Goal: Information Seeking & Learning: Learn about a topic

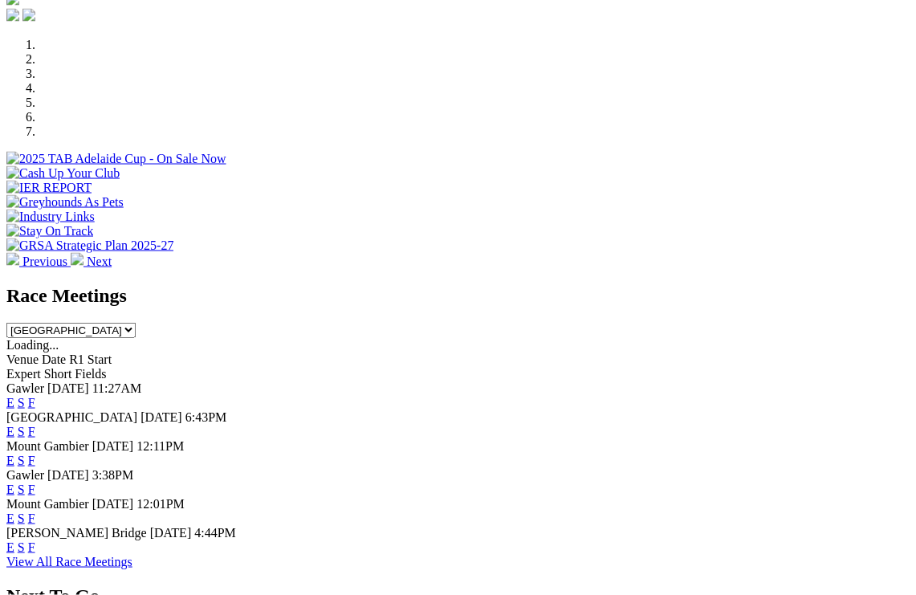
scroll to position [470, 0]
click at [35, 395] on link "F" at bounding box center [31, 402] width 7 height 14
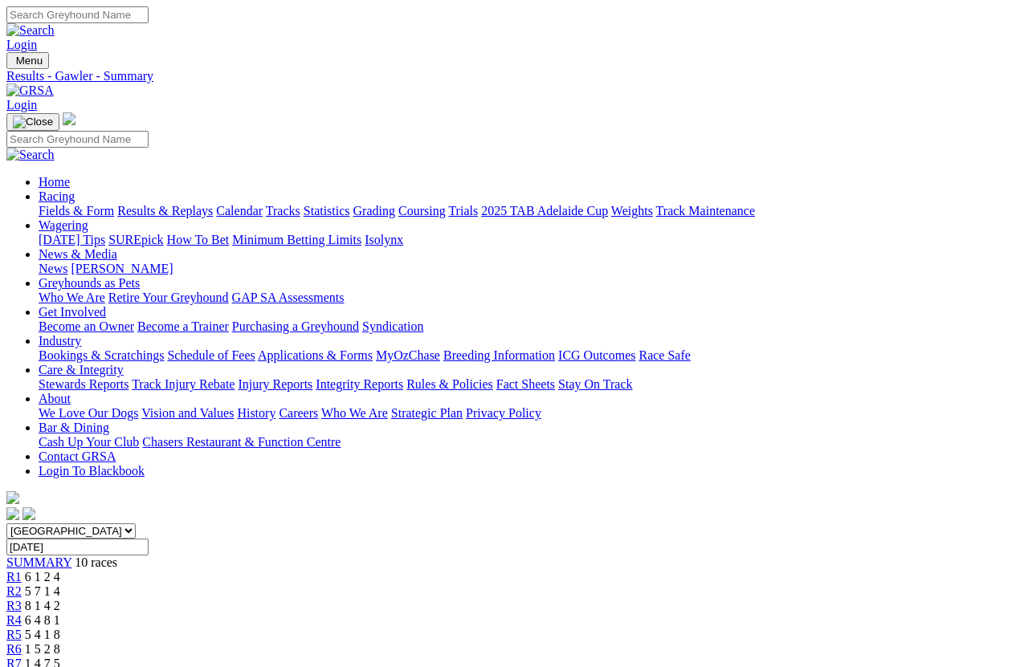
scroll to position [11, 0]
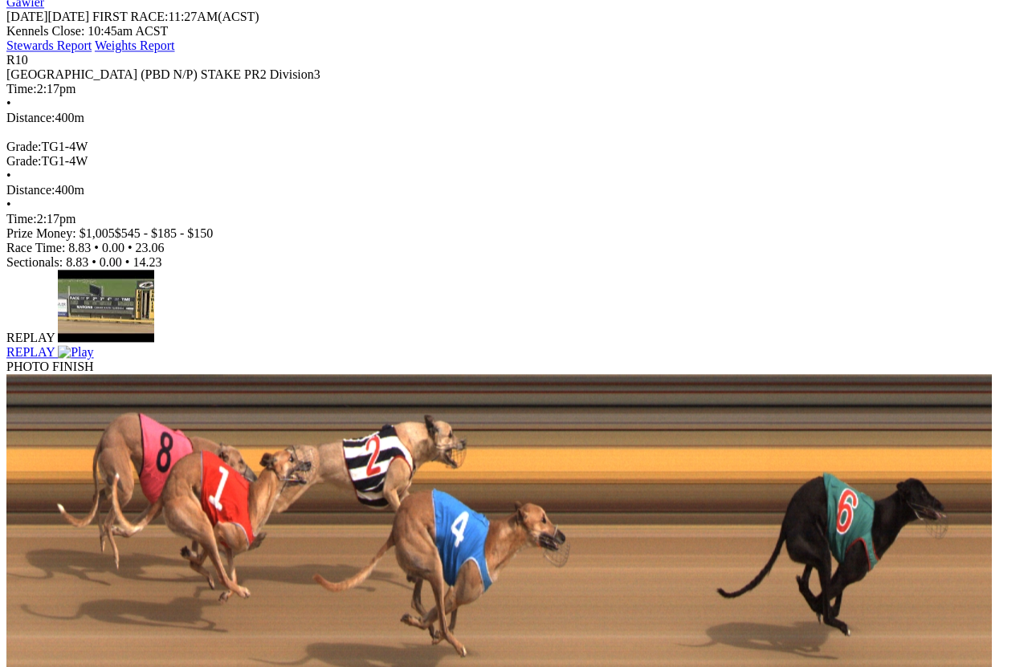
scroll to position [734, 0]
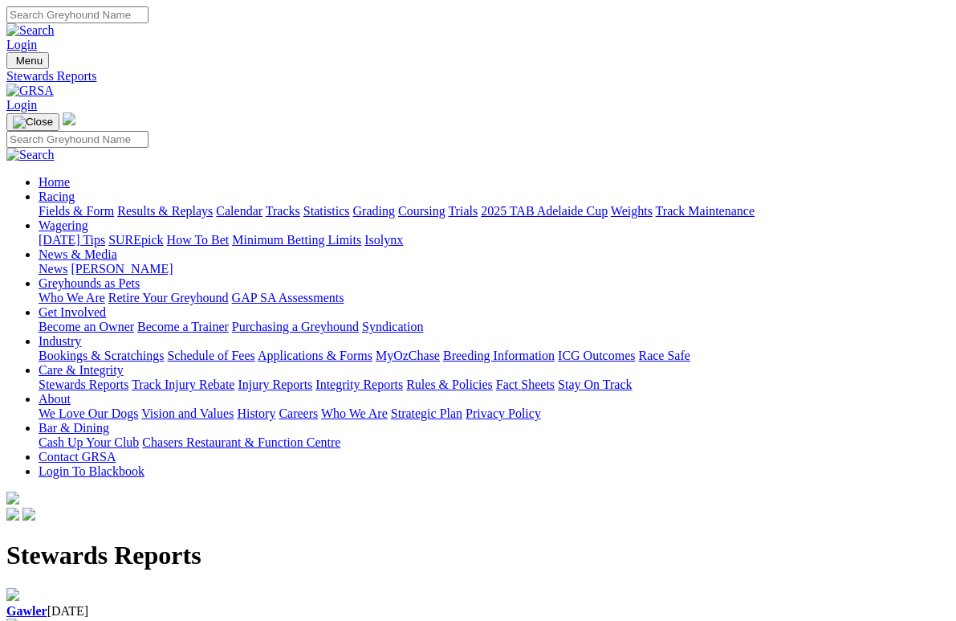
scroll to position [22, 0]
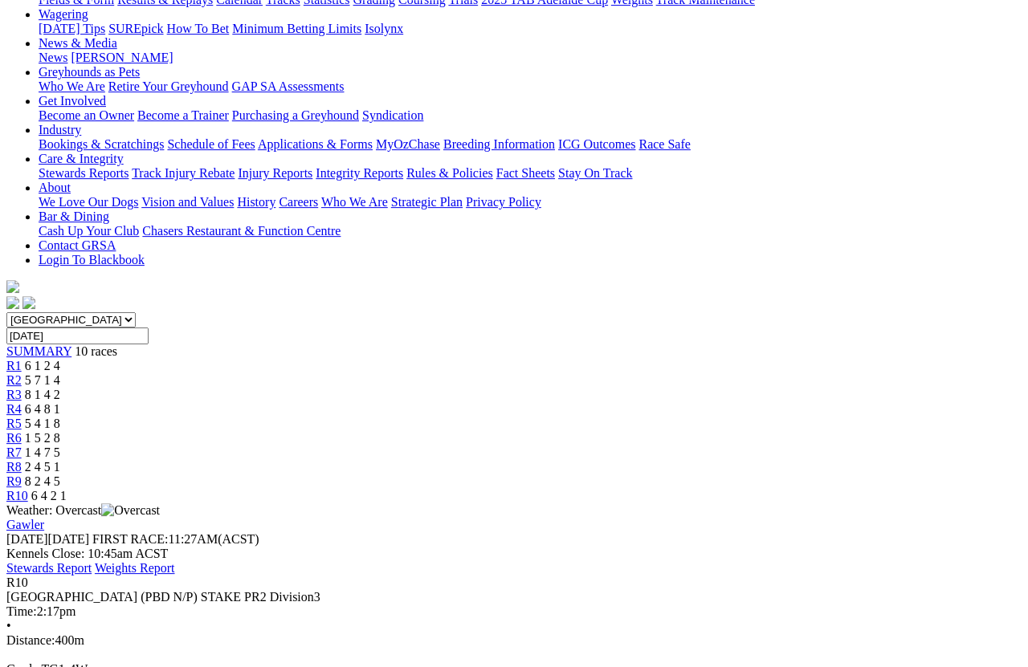
scroll to position [203, 0]
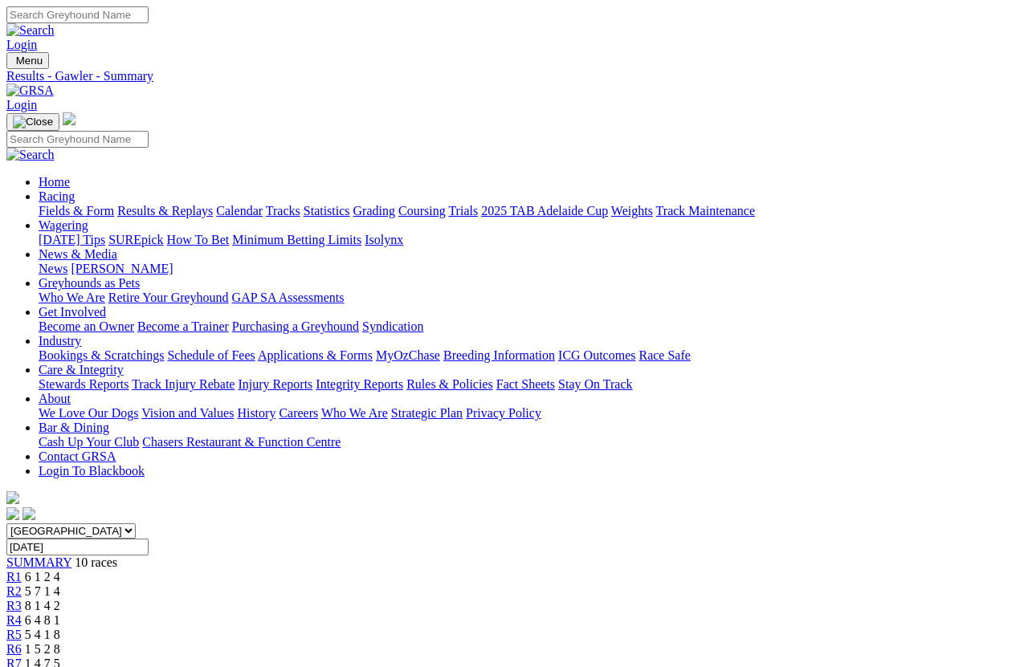
scroll to position [67, 0]
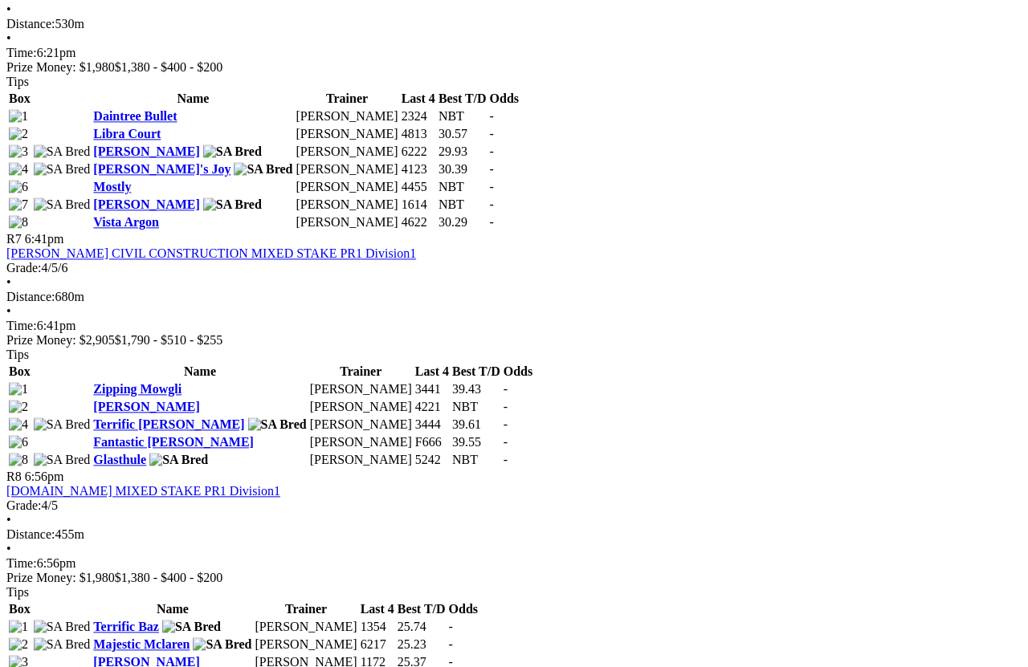
scroll to position [2211, 0]
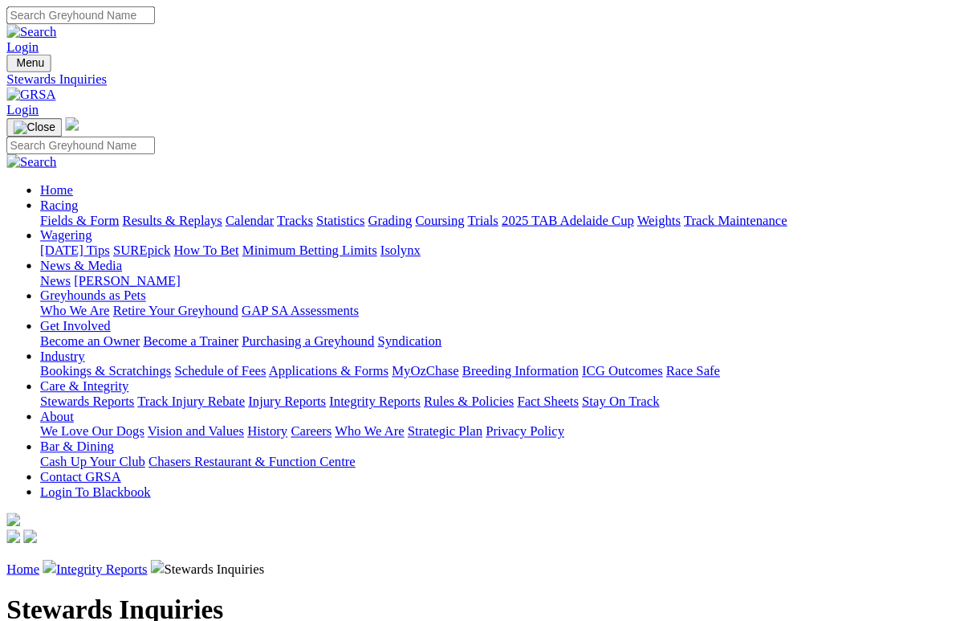
scroll to position [4, 0]
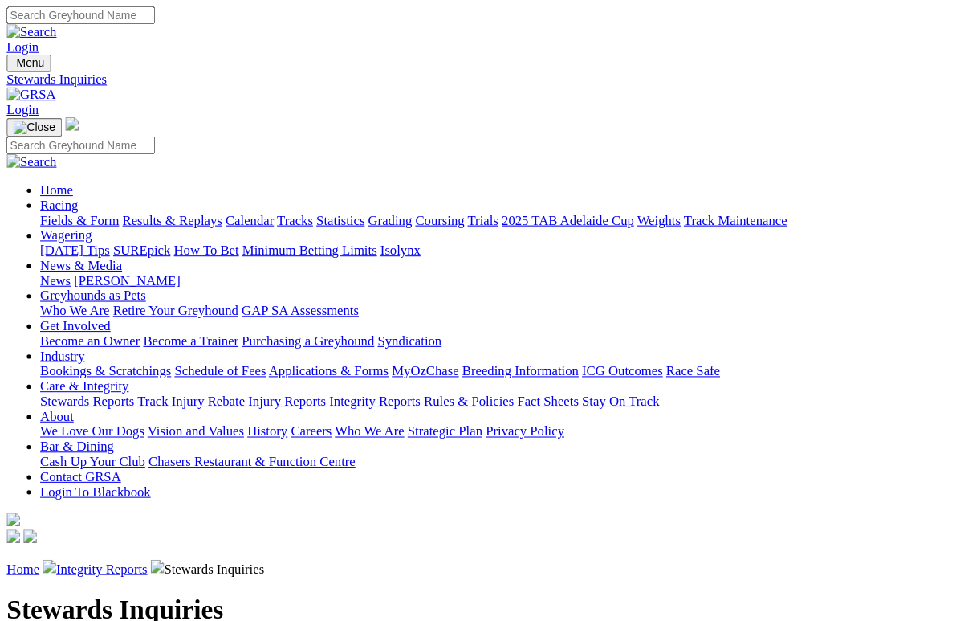
scroll to position [22, 0]
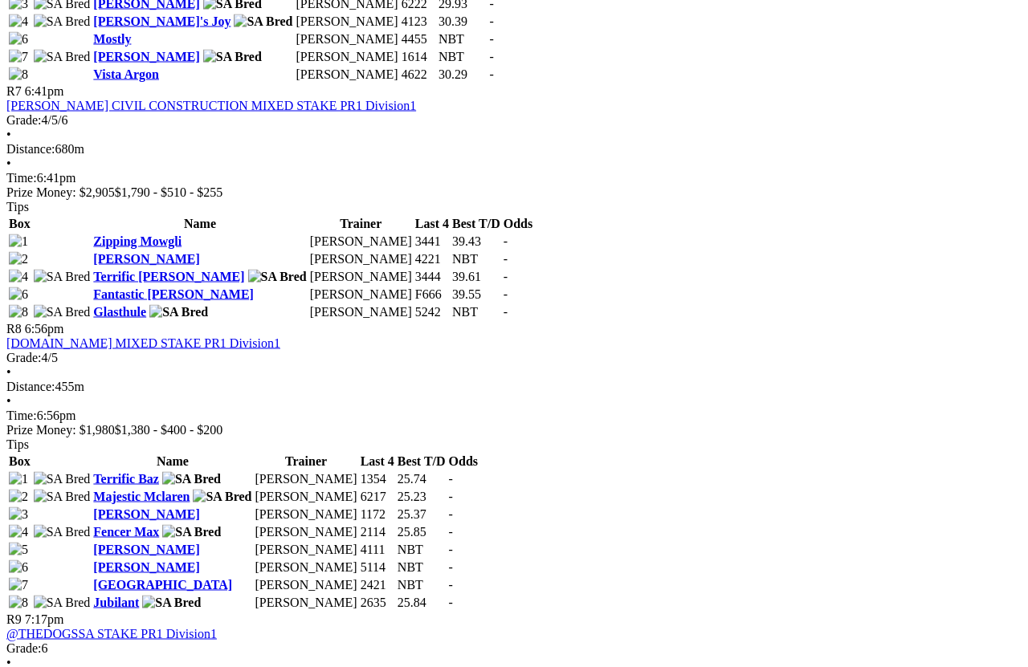
scroll to position [2358, 0]
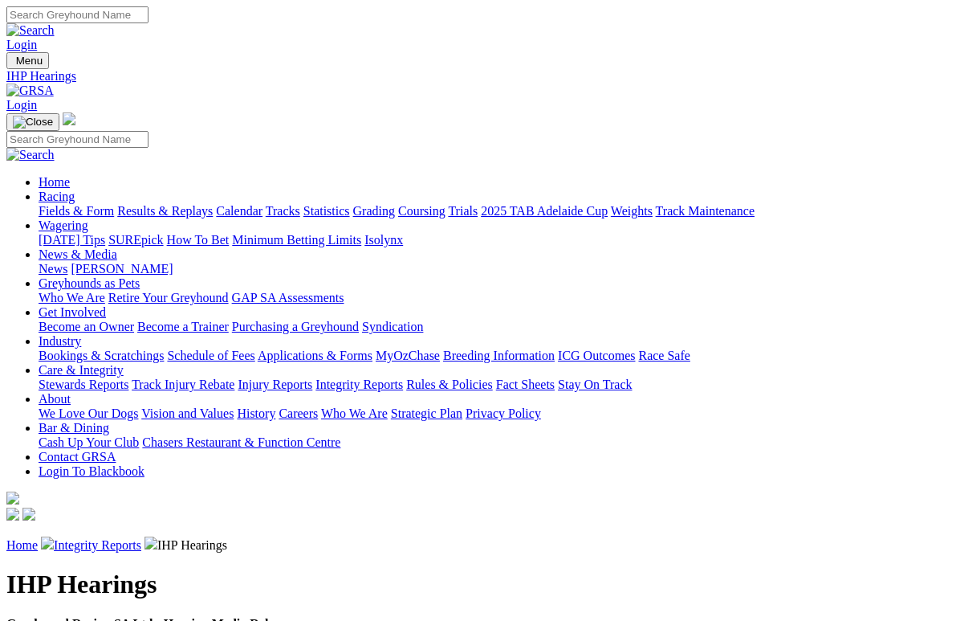
scroll to position [4, 0]
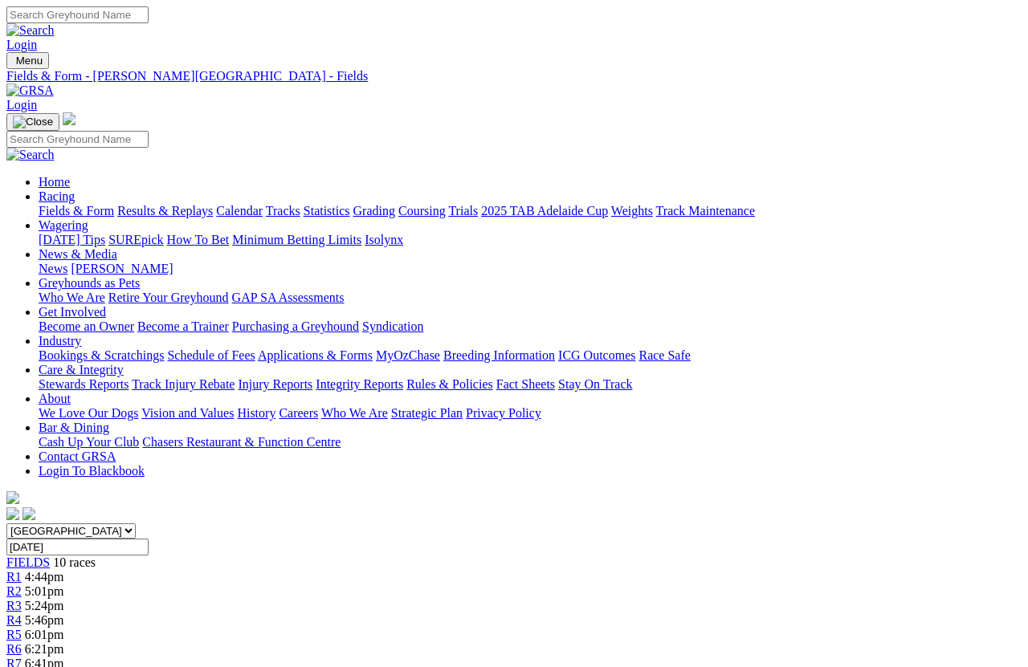
scroll to position [2359, 0]
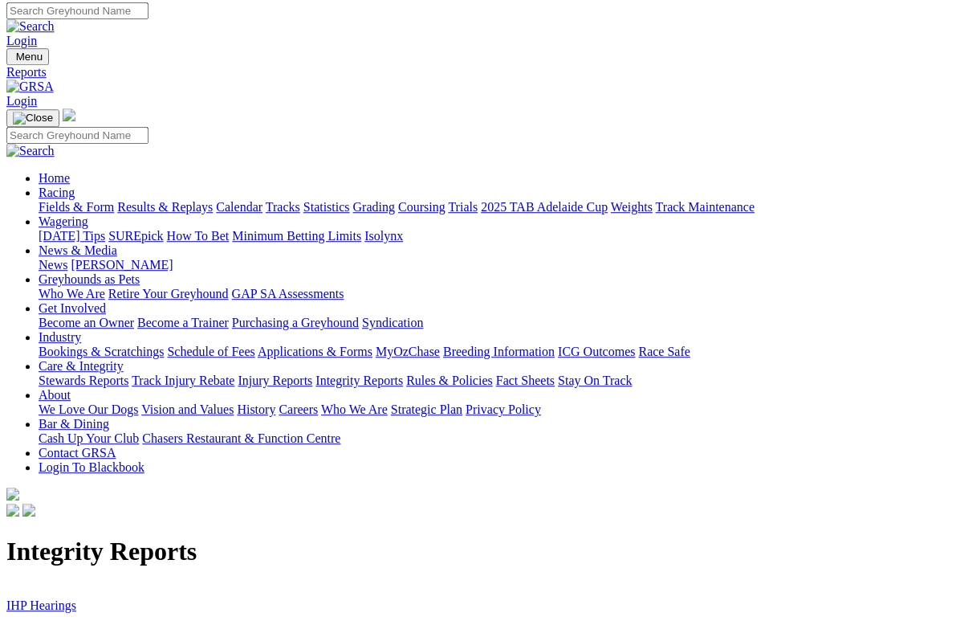
scroll to position [4, 0]
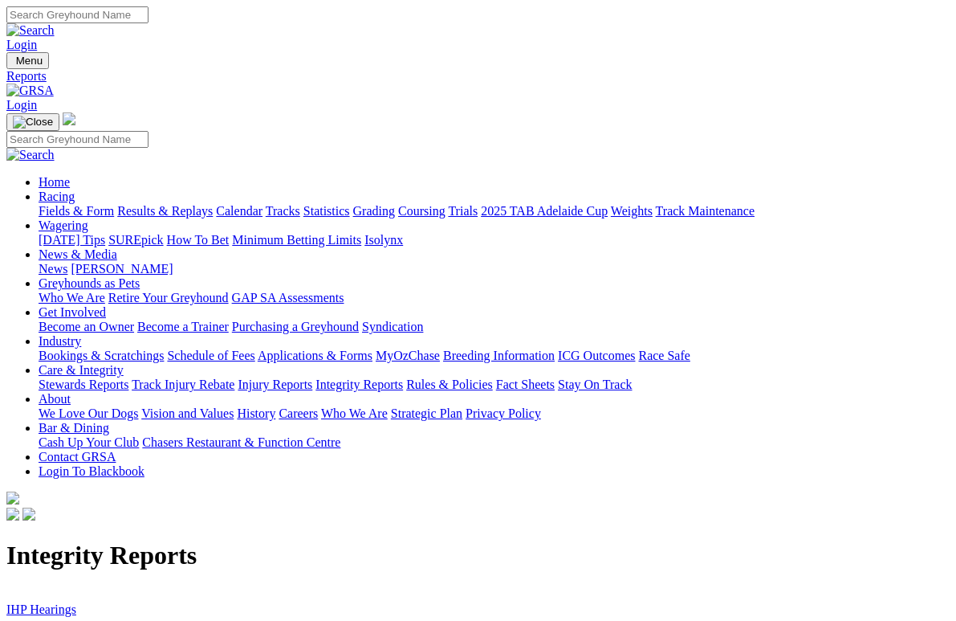
scroll to position [22, 0]
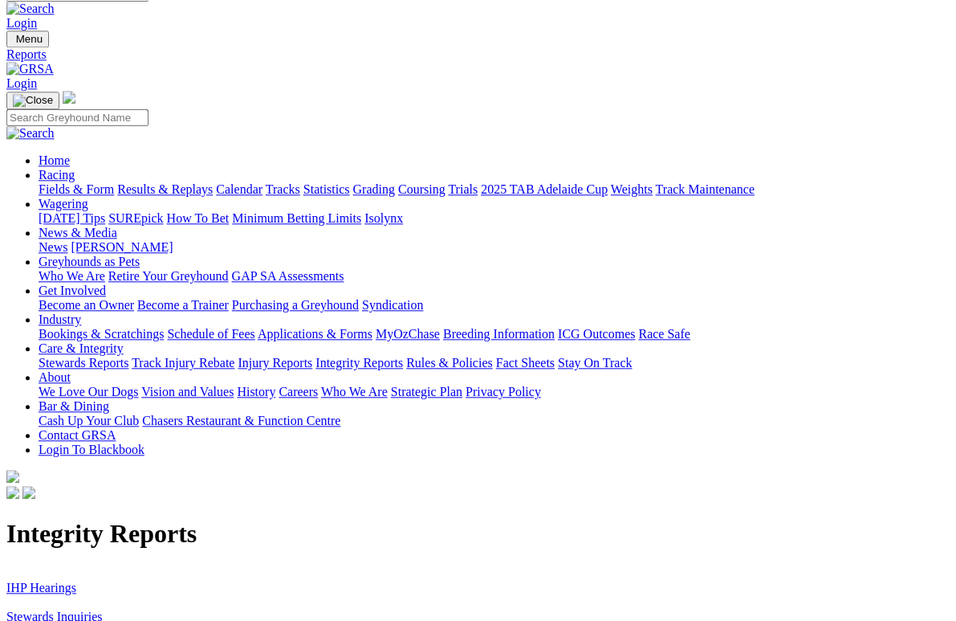
click at [99, 609] on link "Stewards Inquiries" at bounding box center [54, 616] width 96 height 14
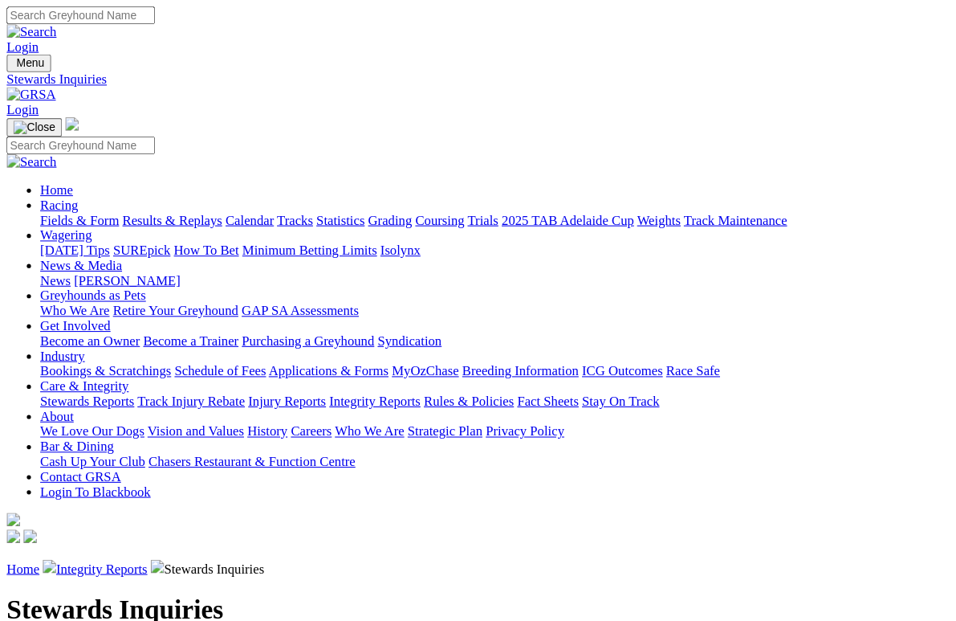
scroll to position [4, 0]
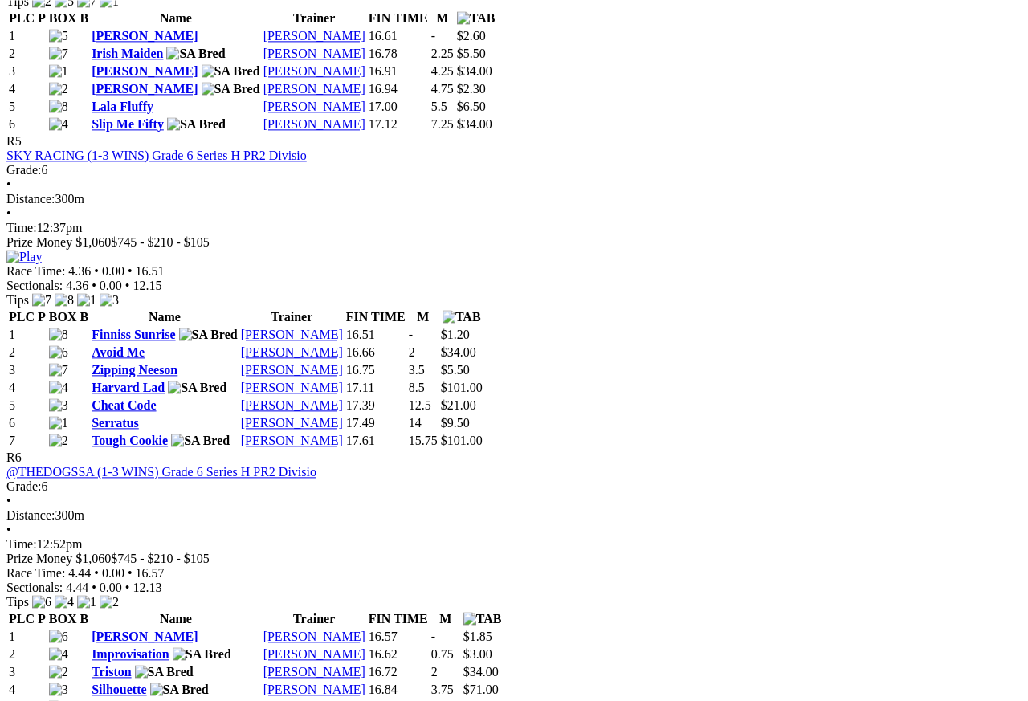
scroll to position [1829, 0]
